Goal: Check status: Check status

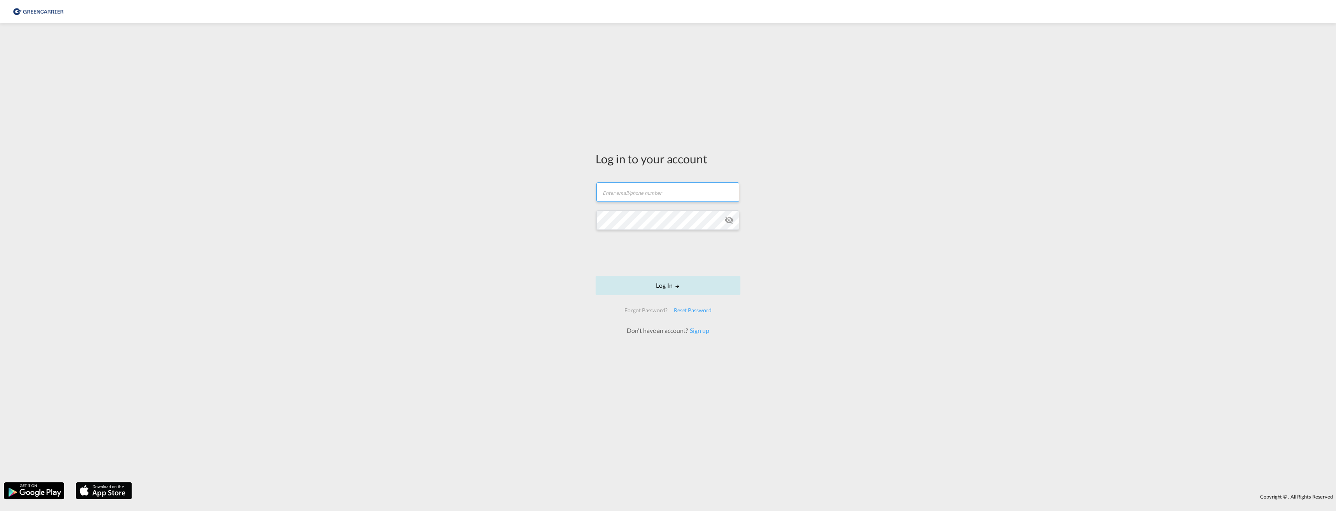
type input "[EMAIL_ADDRESS][DOMAIN_NAME]"
click at [650, 283] on button "Log In" at bounding box center [668, 285] width 145 height 19
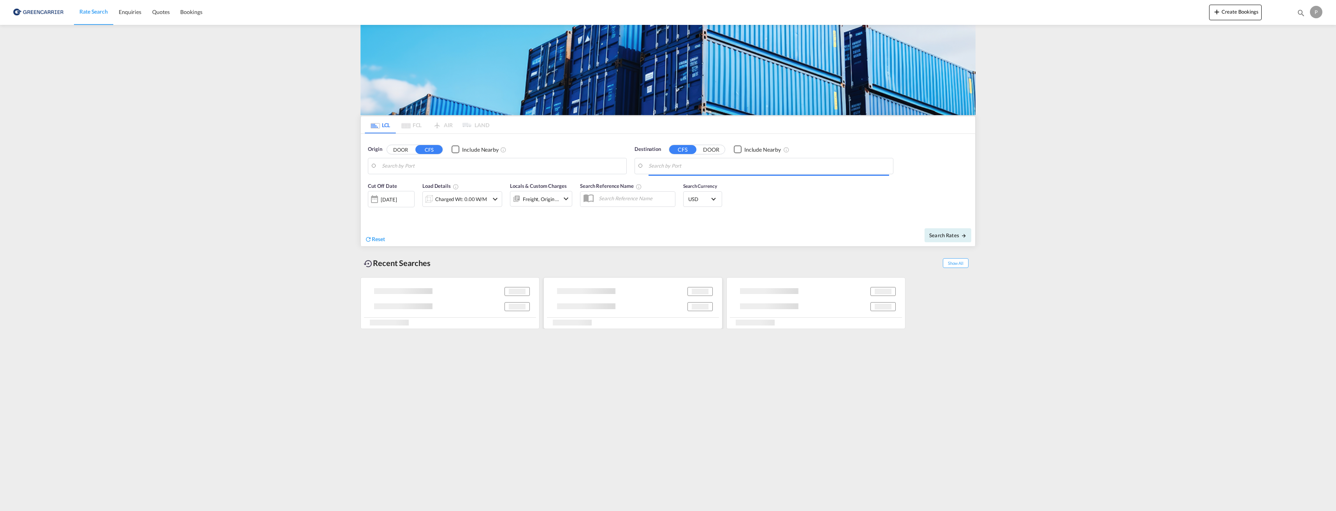
type input "DK-8520, Egå, Elev, Elsted, Lystrup, [GEOGRAPHIC_DATA], [GEOGRAPHIC_DATA], [GEO…"
type input "[PERSON_NAME]/[GEOGRAPHIC_DATA], AEKHL"
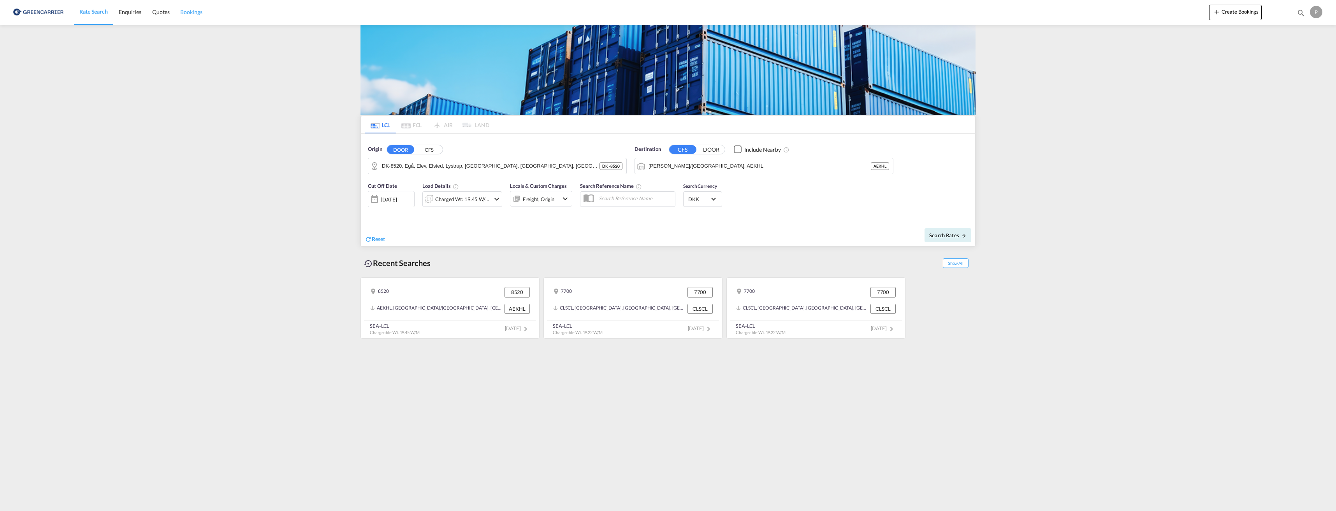
click at [191, 14] on span "Bookings" at bounding box center [191, 12] width 22 height 7
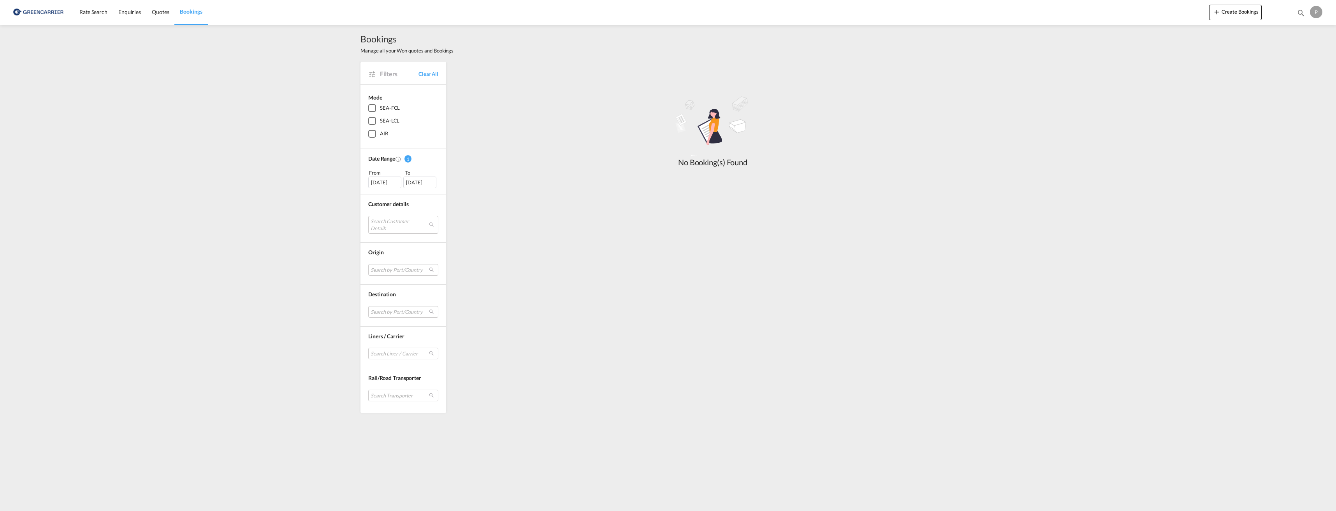
click at [376, 120] on div "SEA-LCL" at bounding box center [372, 121] width 8 height 8
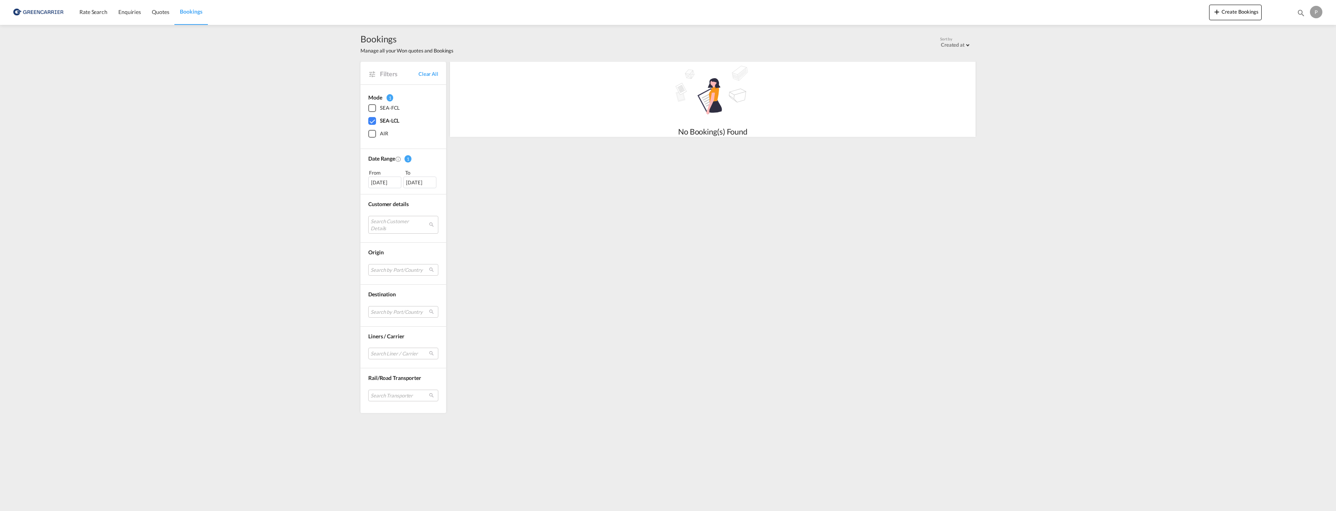
click at [384, 186] on div "[DATE]" at bounding box center [384, 183] width 33 height 12
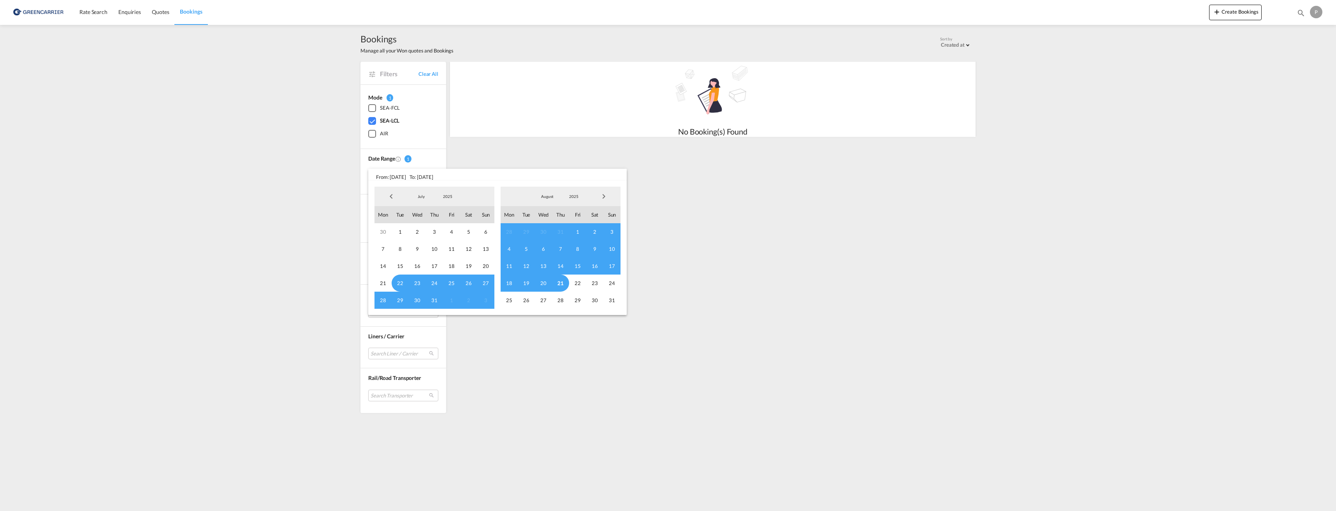
click at [393, 197] on span "Previous Month" at bounding box center [391, 197] width 16 height 16
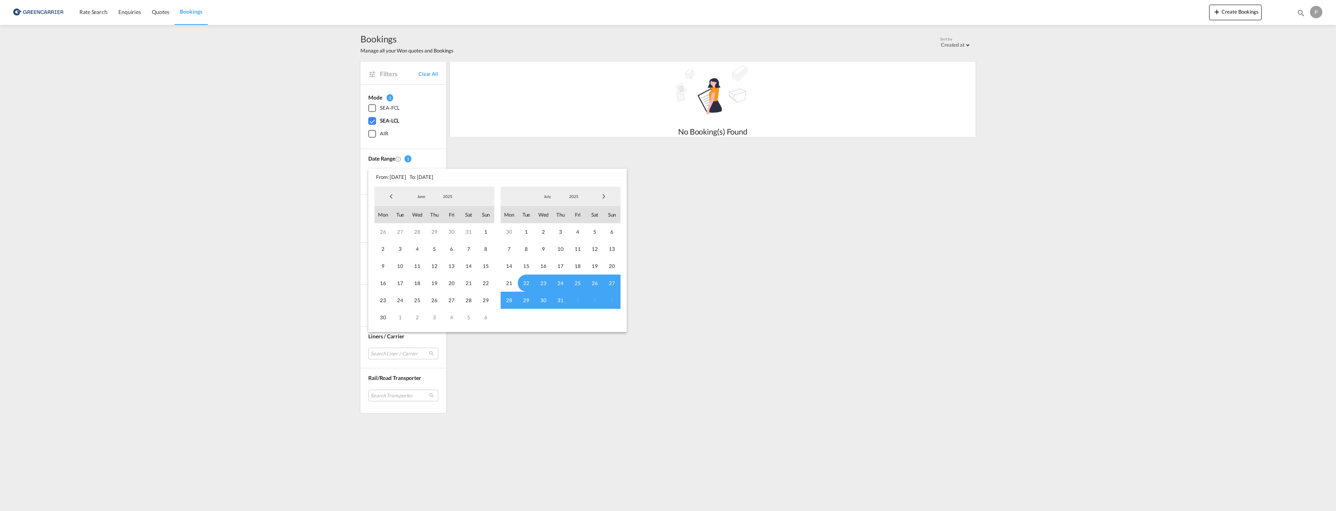
click at [393, 197] on span "Previous Month" at bounding box center [391, 197] width 16 height 16
click at [432, 235] on span "1" at bounding box center [434, 231] width 17 height 17
click at [605, 195] on span "Next Month" at bounding box center [604, 197] width 16 height 16
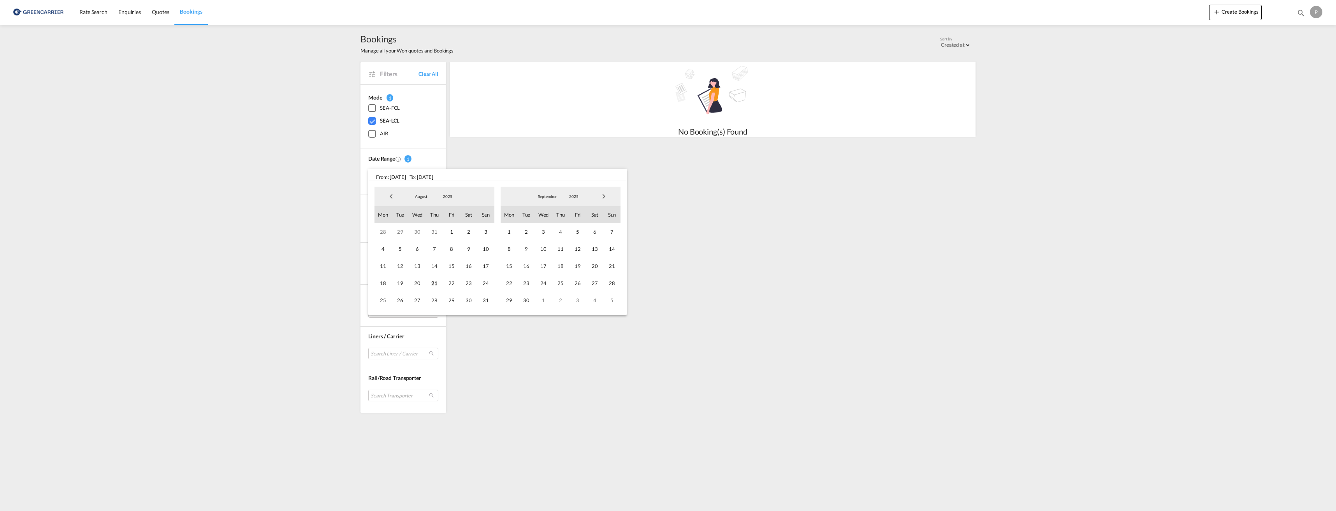
click at [605, 195] on span "Next Month" at bounding box center [604, 197] width 16 height 16
click at [576, 288] on span "24" at bounding box center [577, 283] width 17 height 17
